Goal: Entertainment & Leisure: Consume media (video, audio)

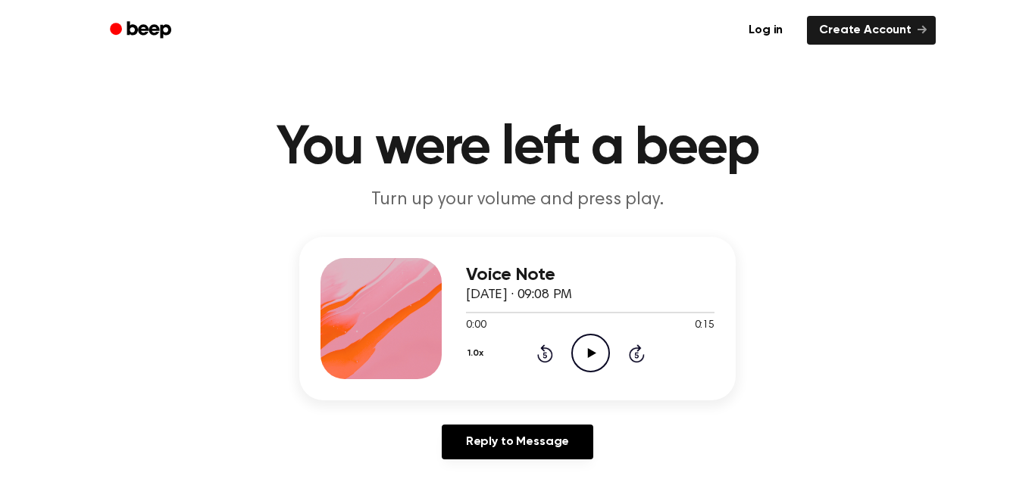
click at [586, 361] on icon "Play Audio" at bounding box center [590, 353] width 39 height 39
click at [592, 344] on icon "Play Audio" at bounding box center [590, 353] width 39 height 39
click at [596, 376] on div "Voice Note September 18, 2025 · 09:12 PM 0:00 0:07 Your browser does not suppor…" at bounding box center [590, 318] width 248 height 121
click at [592, 366] on icon "Play Audio" at bounding box center [590, 353] width 39 height 39
click at [592, 351] on icon "Play Audio" at bounding box center [590, 353] width 39 height 39
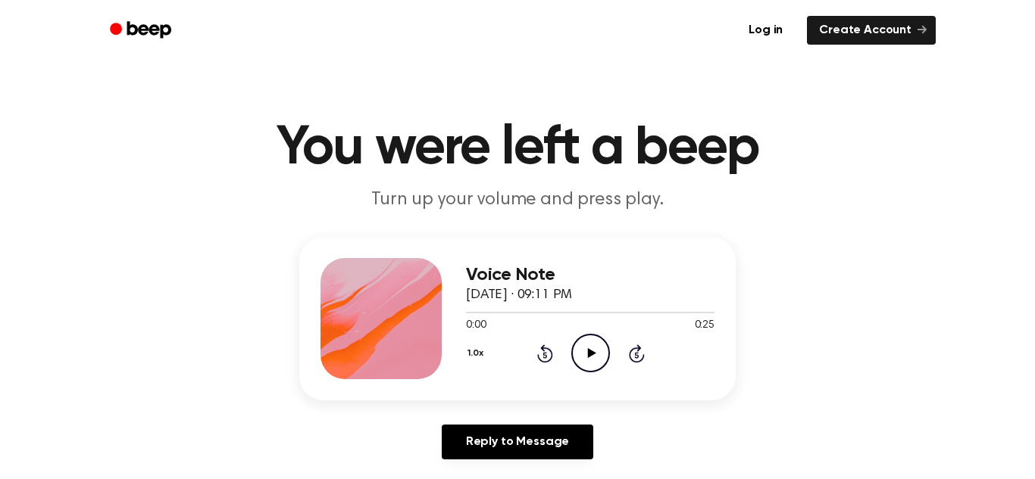
click at [581, 361] on icon "Play Audio" at bounding box center [590, 353] width 39 height 39
click at [591, 354] on icon at bounding box center [591, 353] width 8 height 10
click at [587, 339] on icon "Play Audio" at bounding box center [590, 353] width 39 height 39
click at [581, 348] on icon "Play Audio" at bounding box center [590, 353] width 39 height 39
